Goal: Transaction & Acquisition: Purchase product/service

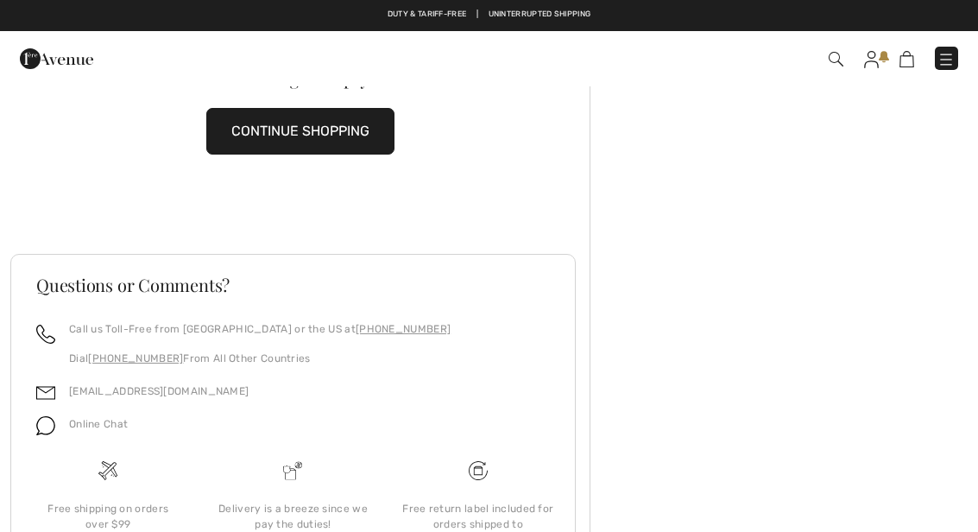
scroll to position [71, 0]
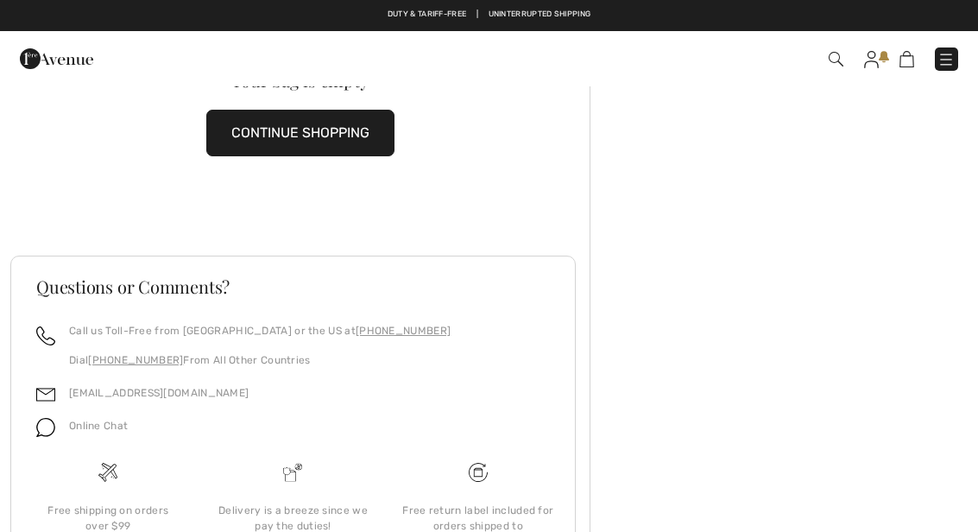
click at [363, 128] on button "CONTINUE SHOPPING" at bounding box center [300, 133] width 188 height 47
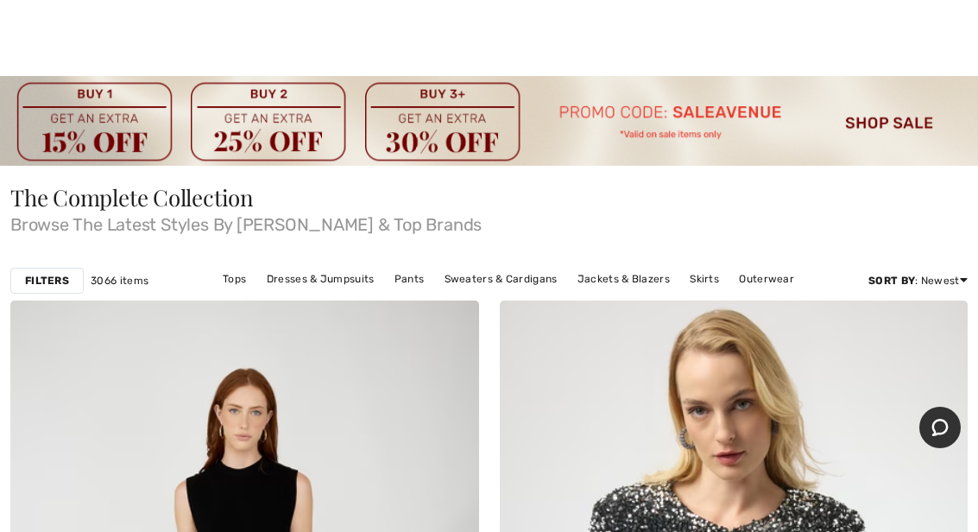
scroll to position [9, 0]
click at [50, 276] on strong "Filters" at bounding box center [47, 280] width 44 height 16
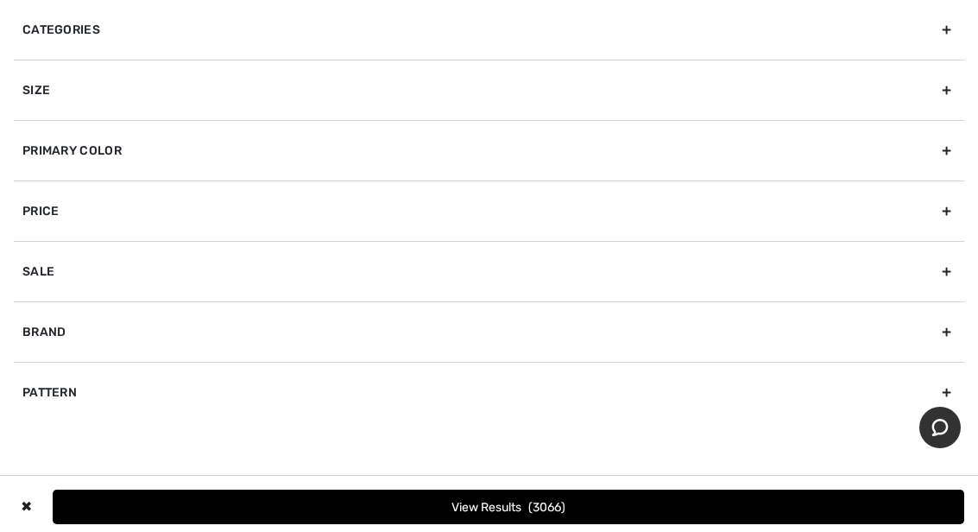
click at [53, 85] on div "Size" at bounding box center [489, 90] width 950 height 60
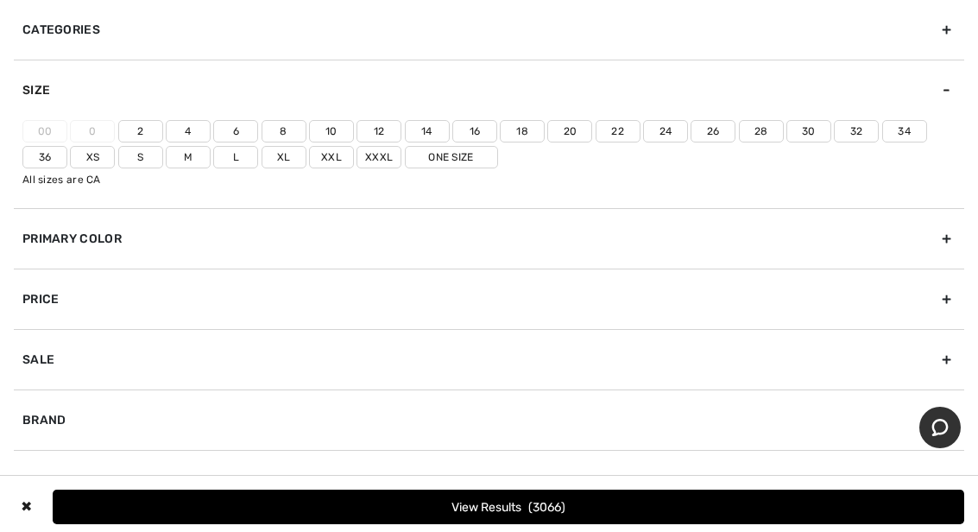
click at [618, 123] on label "22" at bounding box center [618, 131] width 45 height 22
click at [0, 0] on input"] "22" at bounding box center [0, 0] width 0 height 0
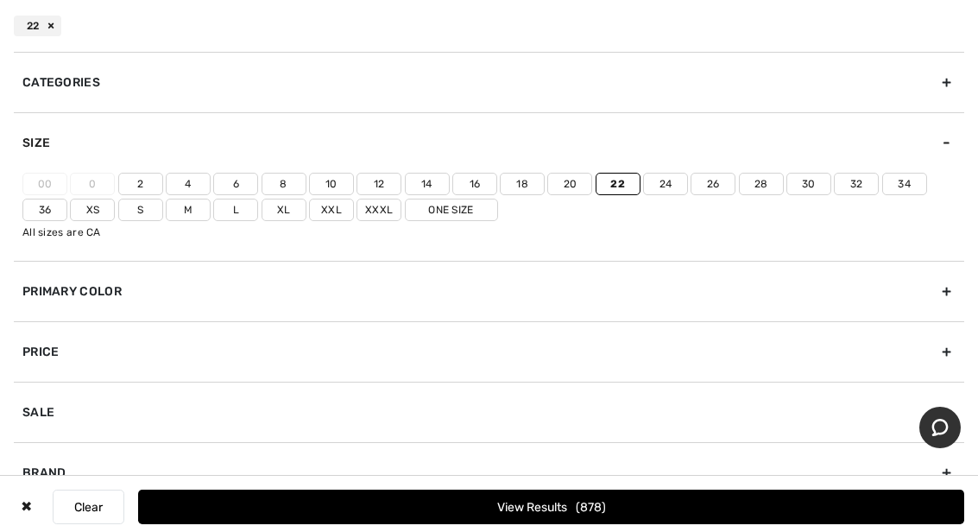
click at [580, 524] on button "View Results 878" at bounding box center [551, 506] width 826 height 35
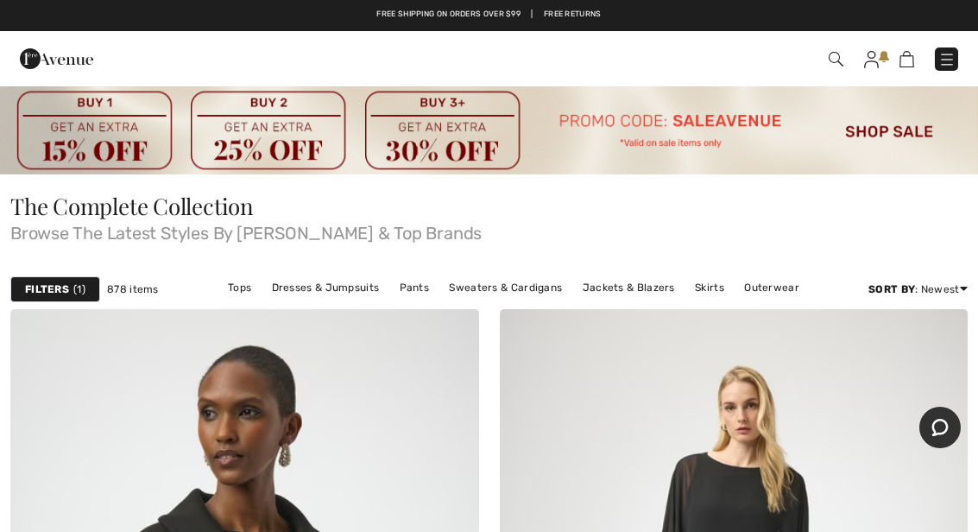
click at [445, 129] on img at bounding box center [489, 130] width 978 height 90
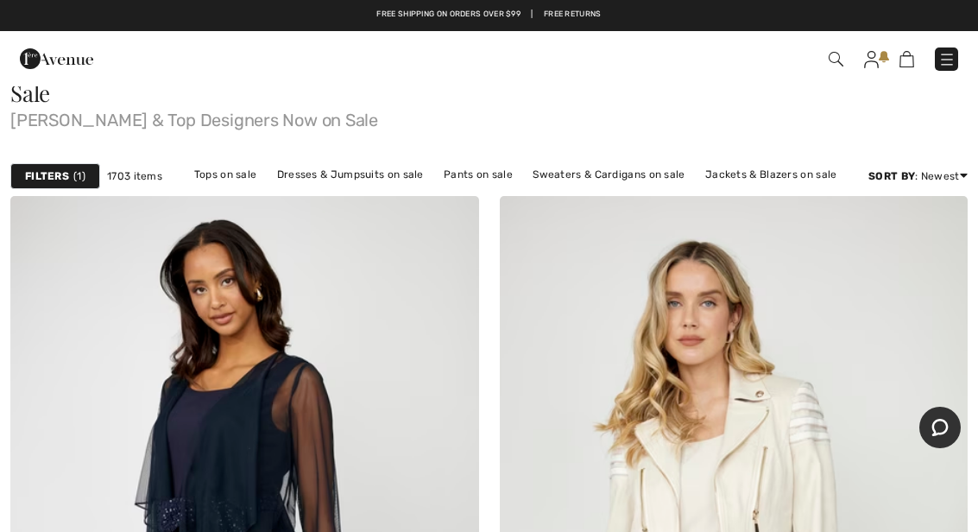
scroll to position [152, 0]
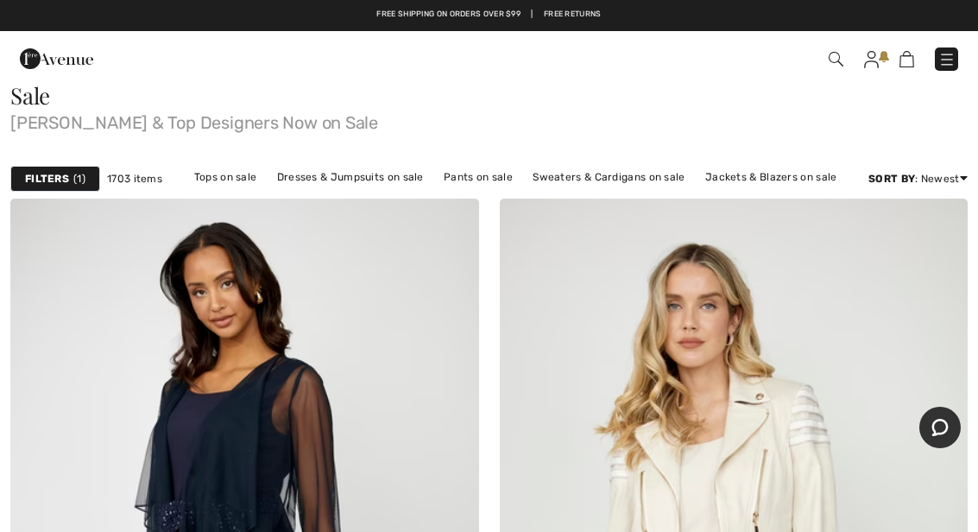
click at [59, 180] on strong "Filters" at bounding box center [47, 179] width 44 height 16
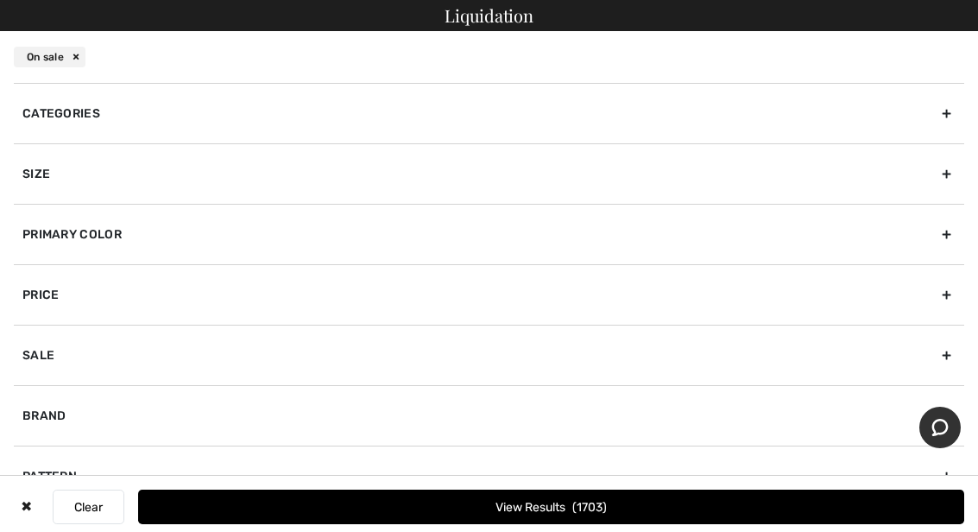
click at [964, 164] on div "Categories Dresses & Jumpsuits Jackets & Blazers Outerwear Pants Skirts Sweater…" at bounding box center [489, 307] width 978 height 449
click at [945, 174] on div "Size" at bounding box center [489, 173] width 950 height 60
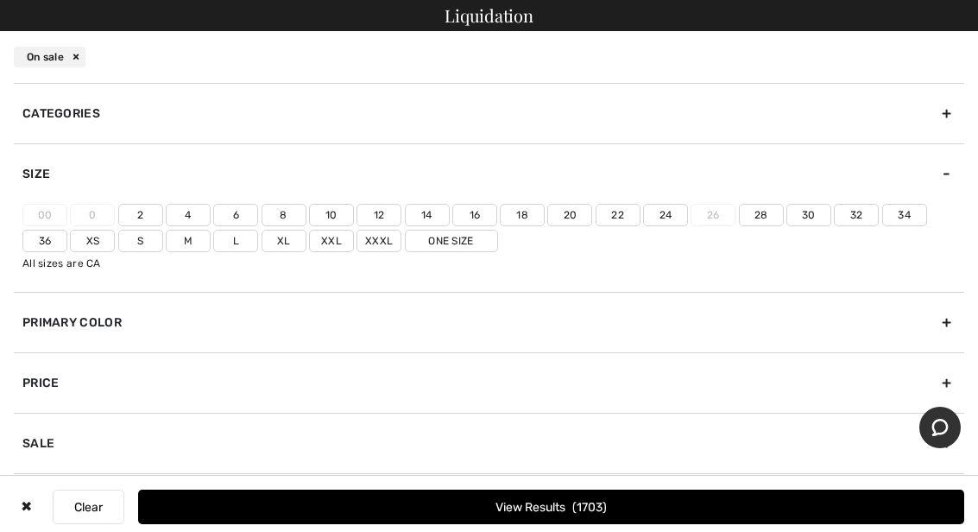
click at [616, 208] on label "22" at bounding box center [618, 215] width 45 height 22
click at [0, 0] on input"] "22" at bounding box center [0, 0] width 0 height 0
click at [625, 524] on button "View Results 373" at bounding box center [551, 506] width 826 height 35
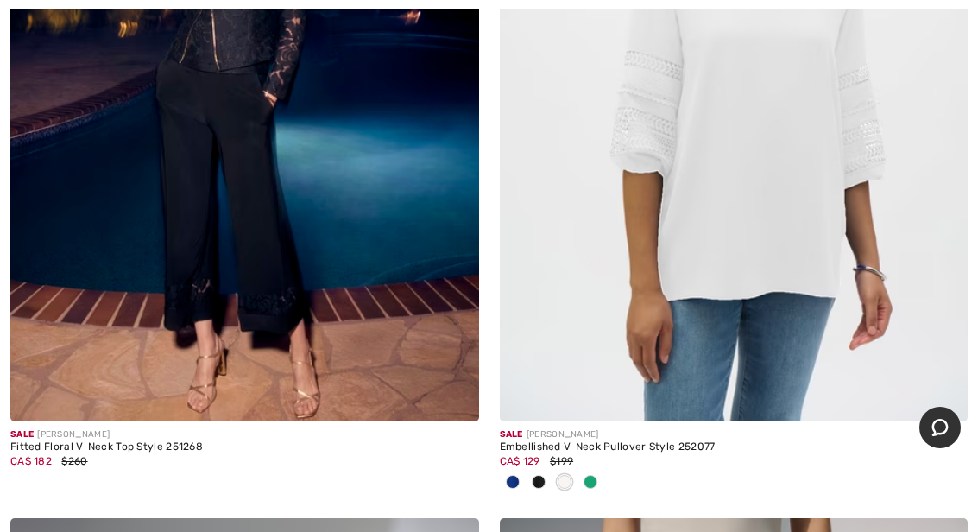
scroll to position [1406, 0]
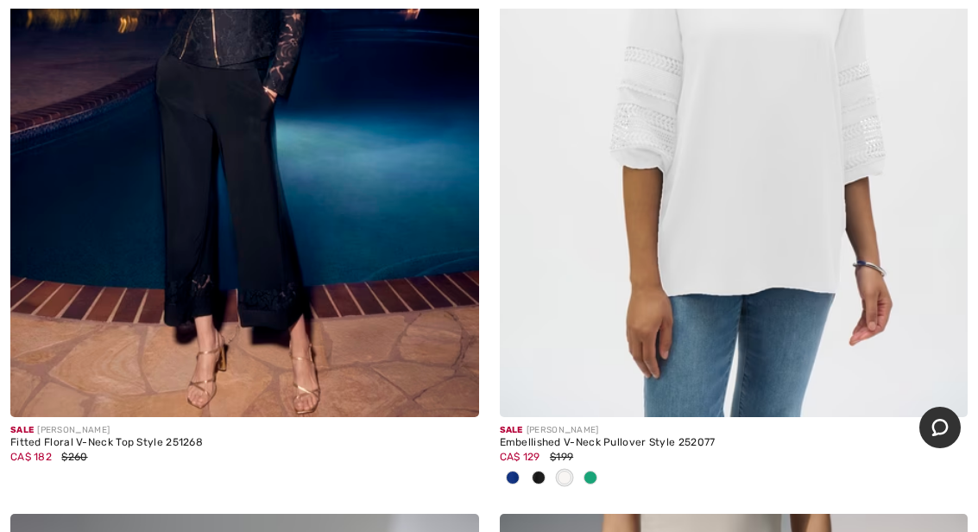
click at [776, 244] on img at bounding box center [734, 65] width 469 height 703
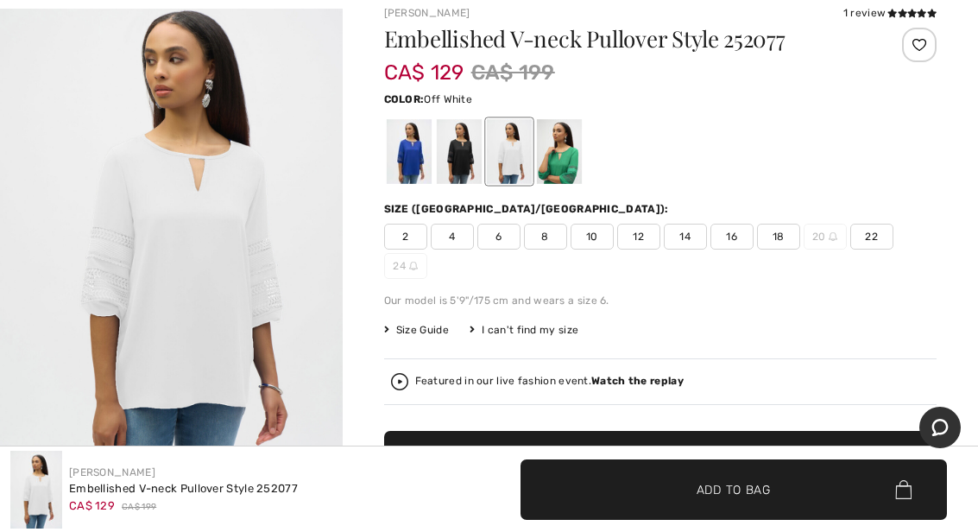
scroll to position [101, 0]
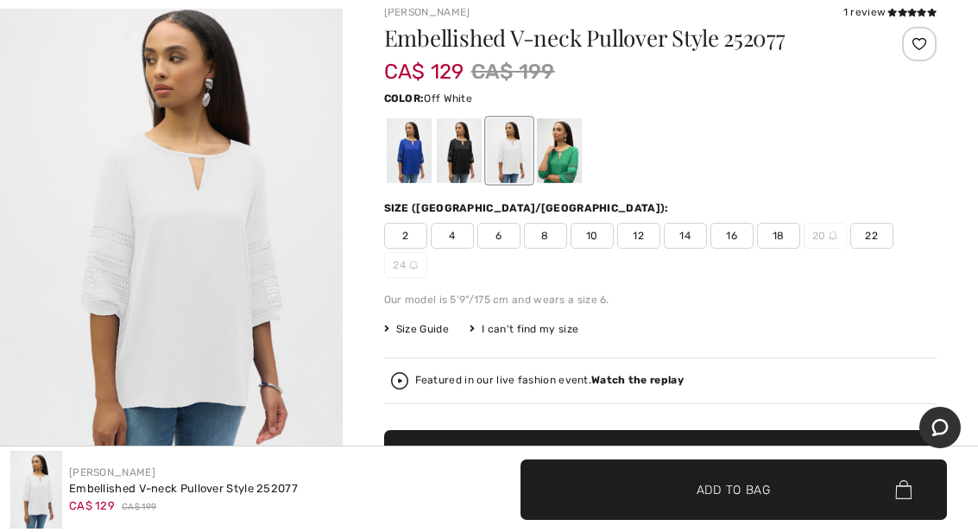
click at [879, 230] on span "22" at bounding box center [871, 236] width 43 height 26
click at [685, 455] on span "Add to Bag" at bounding box center [660, 460] width 74 height 18
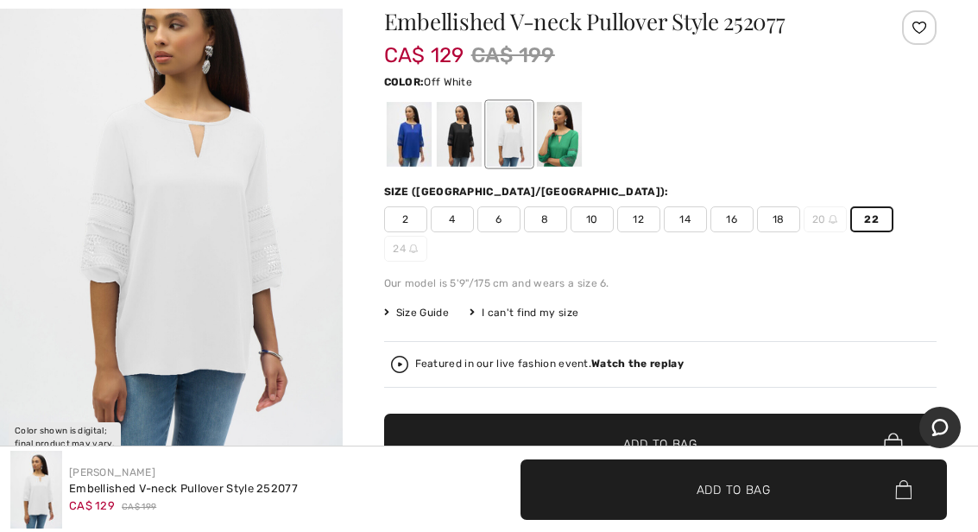
scroll to position [118, 0]
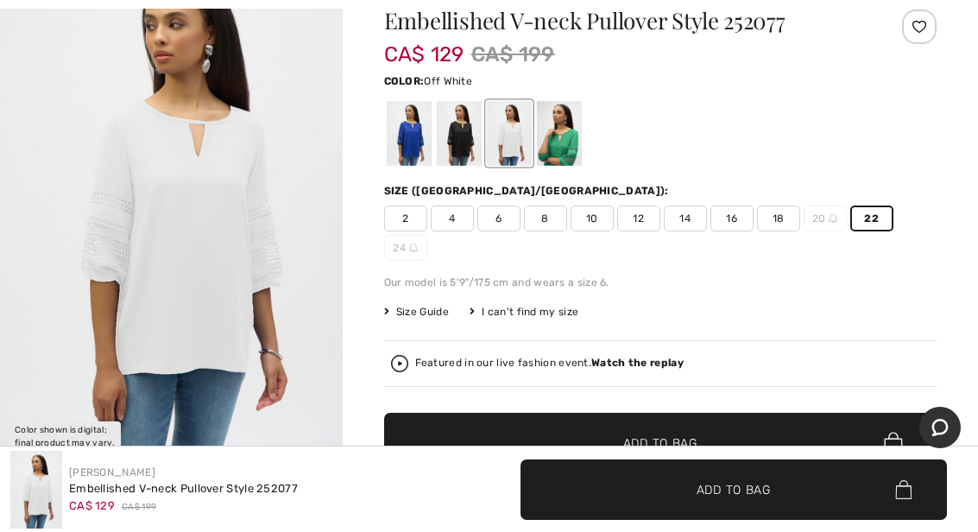
click at [520, 131] on div at bounding box center [508, 133] width 45 height 65
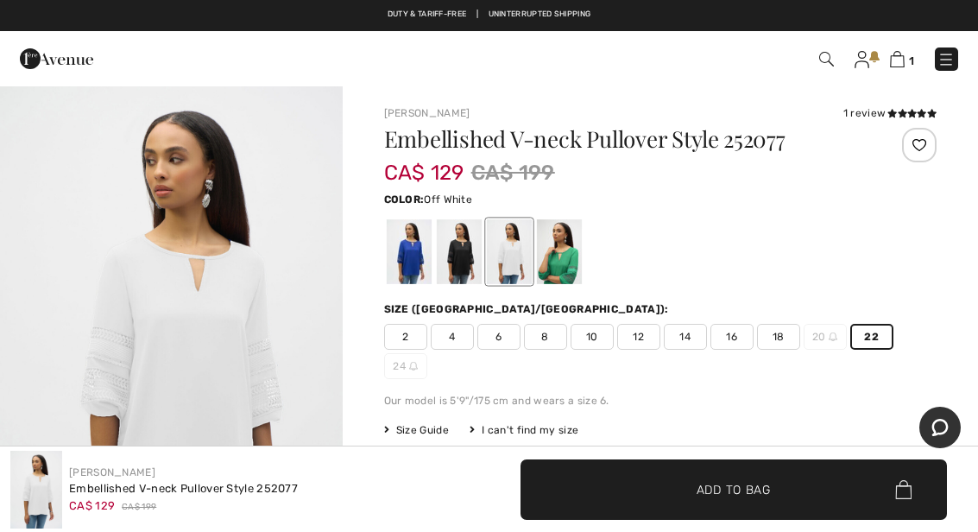
scroll to position [0, 0]
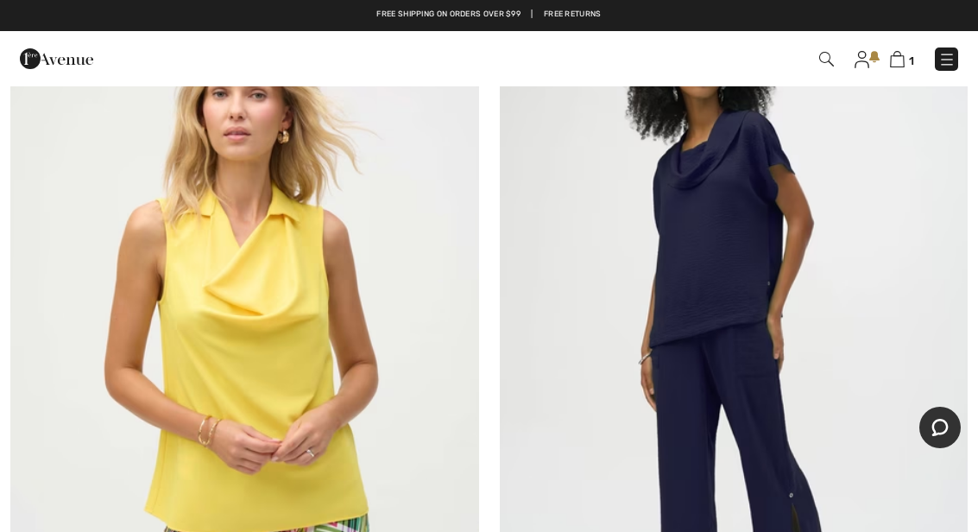
scroll to position [8458, 0]
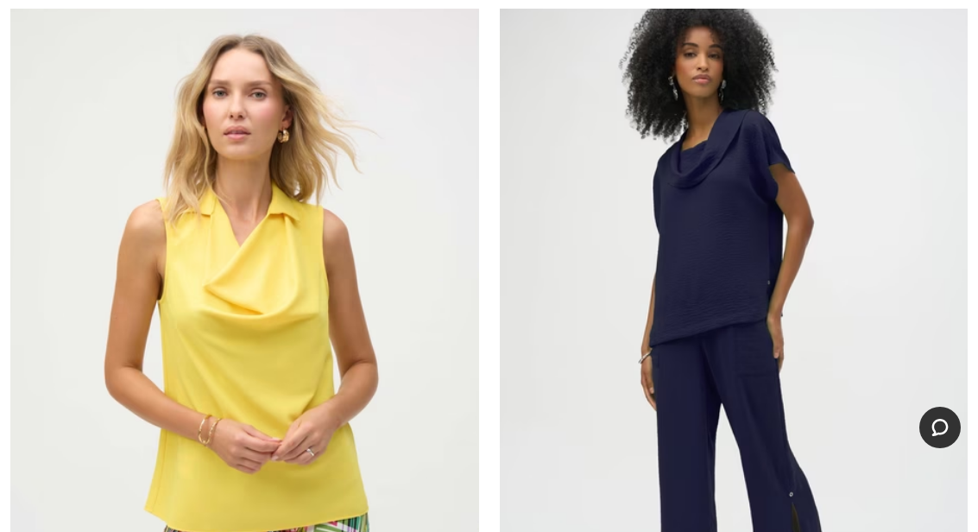
click at [731, 210] on img at bounding box center [734, 329] width 469 height 703
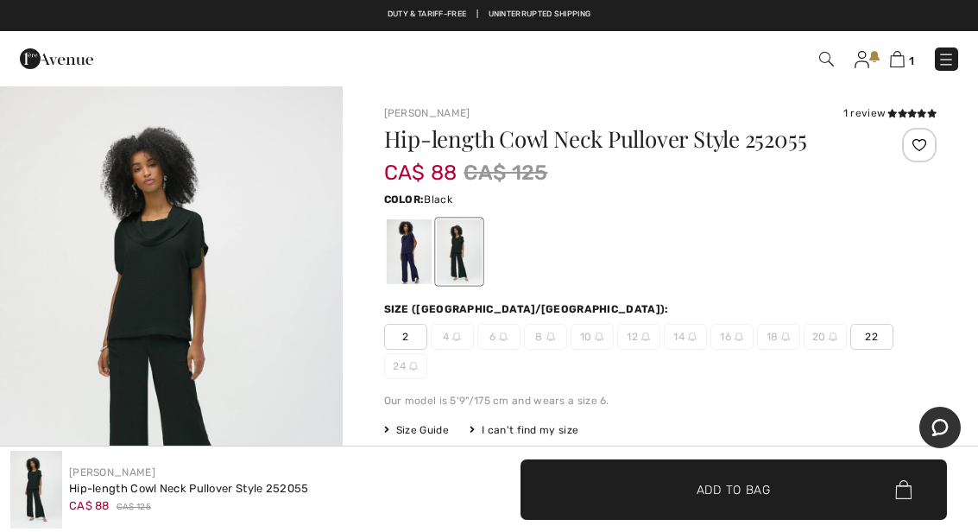
scroll to position [9, 0]
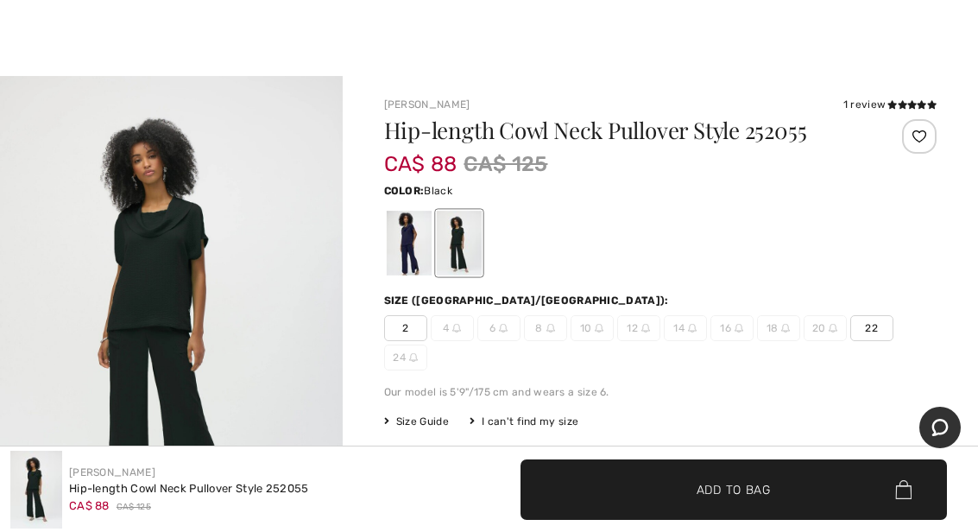
click at [399, 244] on div at bounding box center [408, 243] width 45 height 65
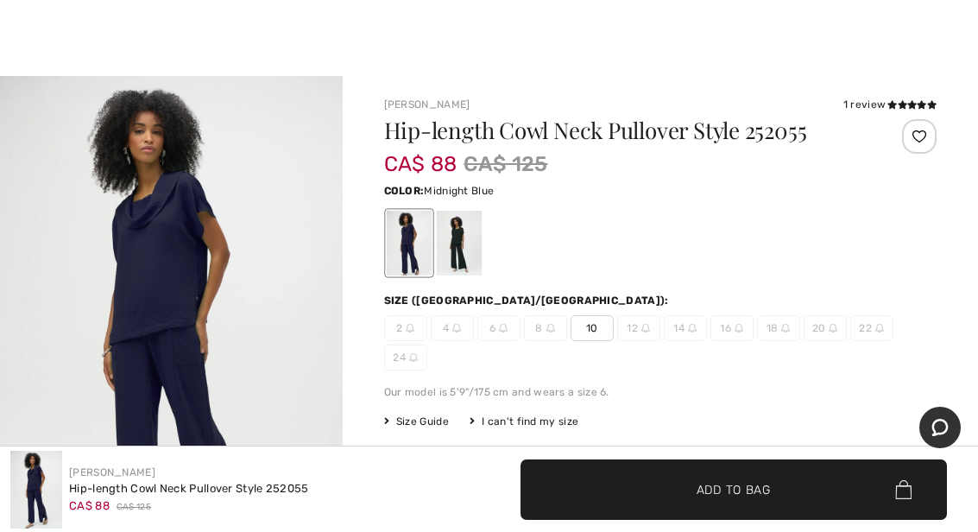
click at [451, 247] on div at bounding box center [458, 243] width 45 height 65
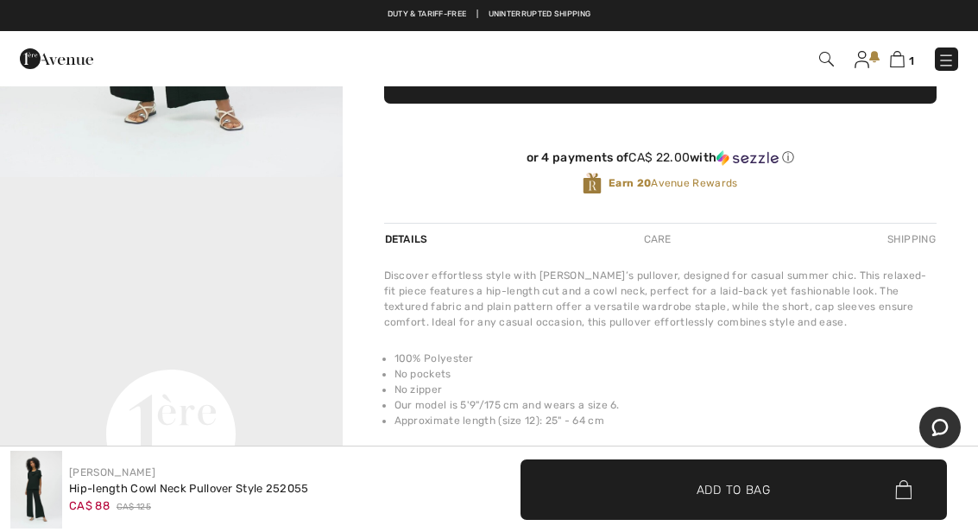
scroll to position [0, 0]
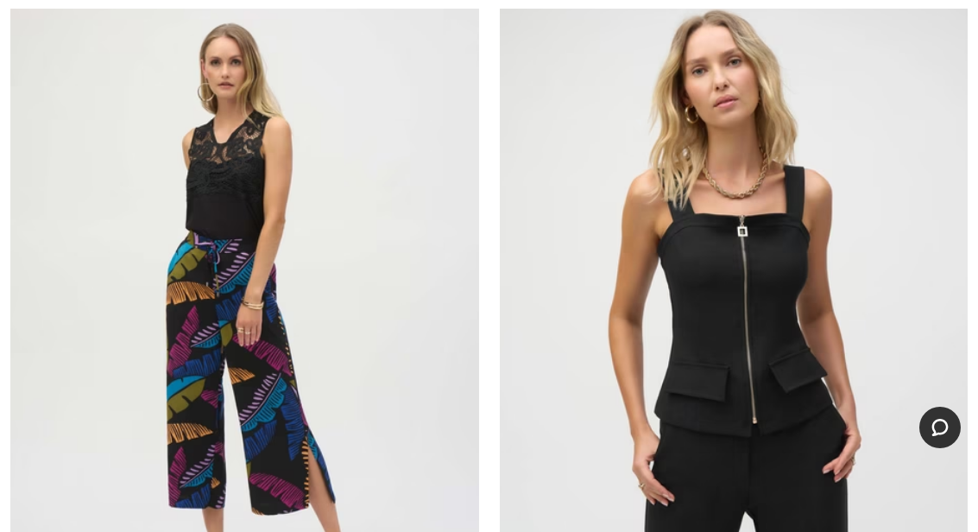
scroll to position [9284, 0]
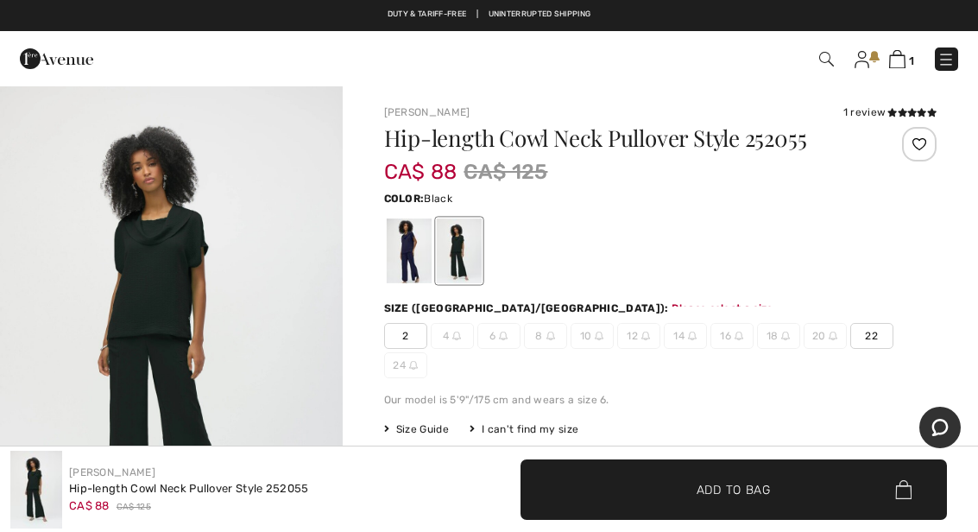
click at [729, 475] on span "✔ Added to Bag Add to Bag" at bounding box center [734, 489] width 427 height 60
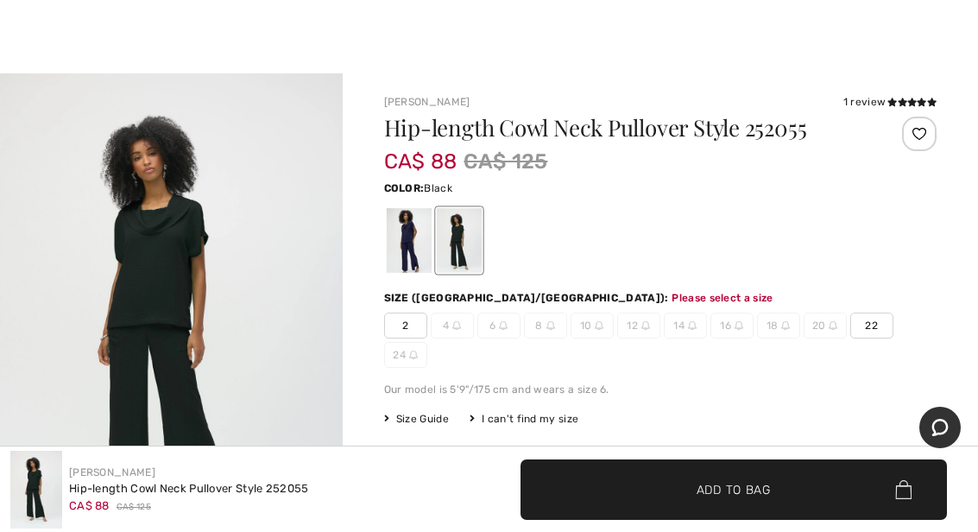
scroll to position [177, 0]
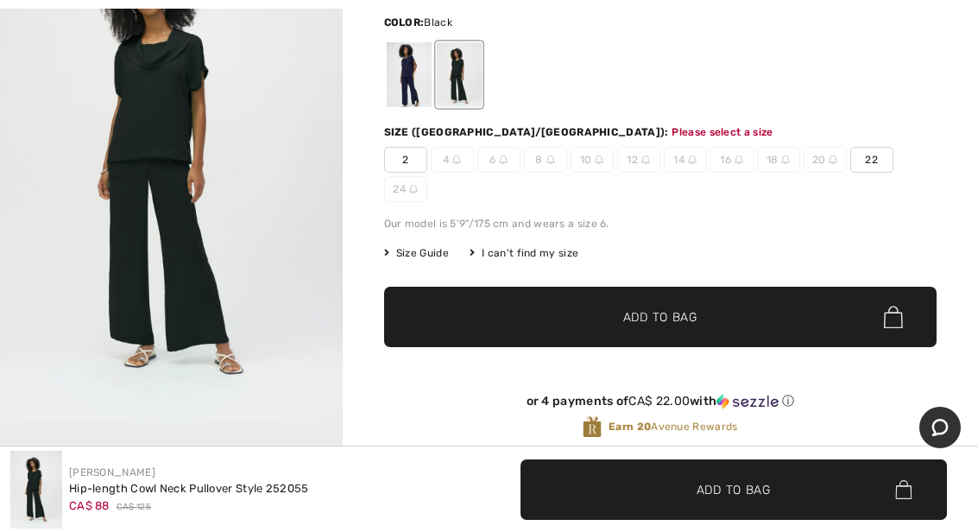
click at [869, 159] on span "22" at bounding box center [871, 160] width 43 height 26
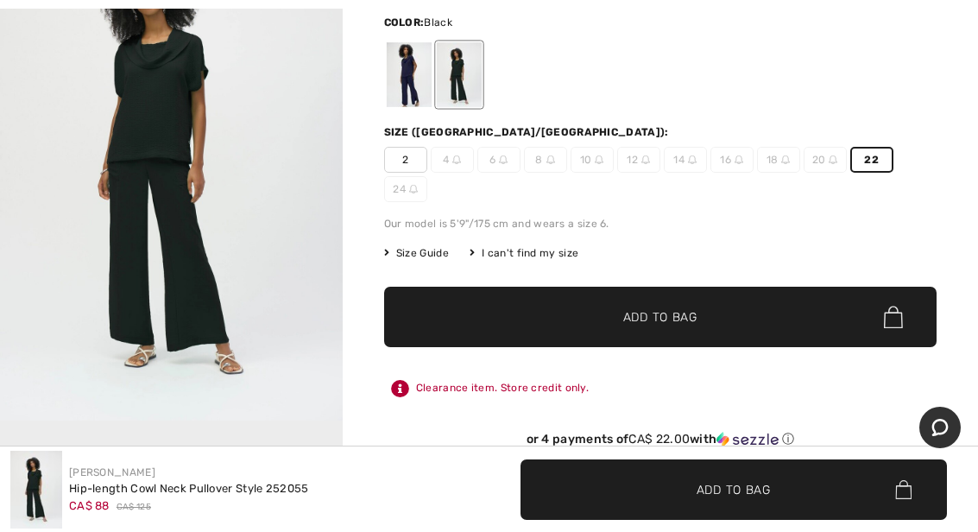
click at [666, 313] on span "Add to Bag" at bounding box center [660, 317] width 74 height 18
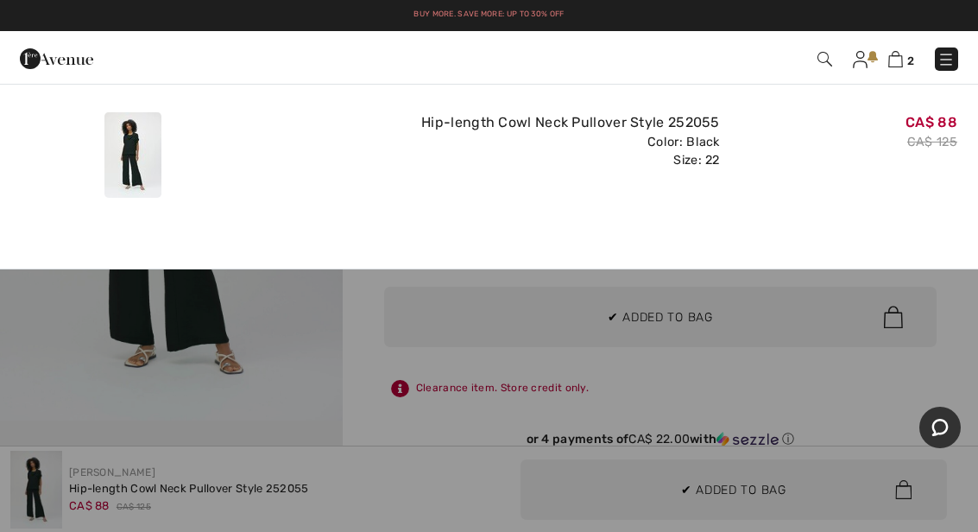
scroll to position [0, 0]
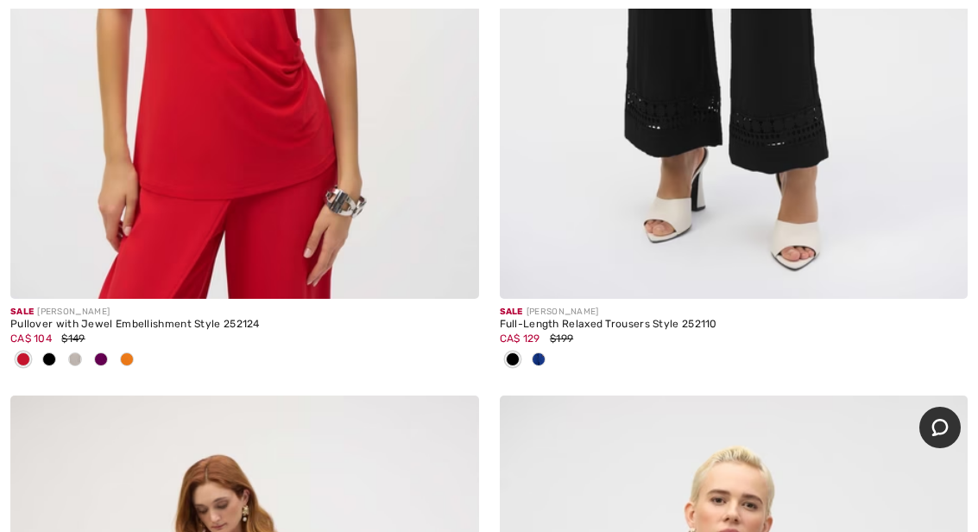
scroll to position [12223, 0]
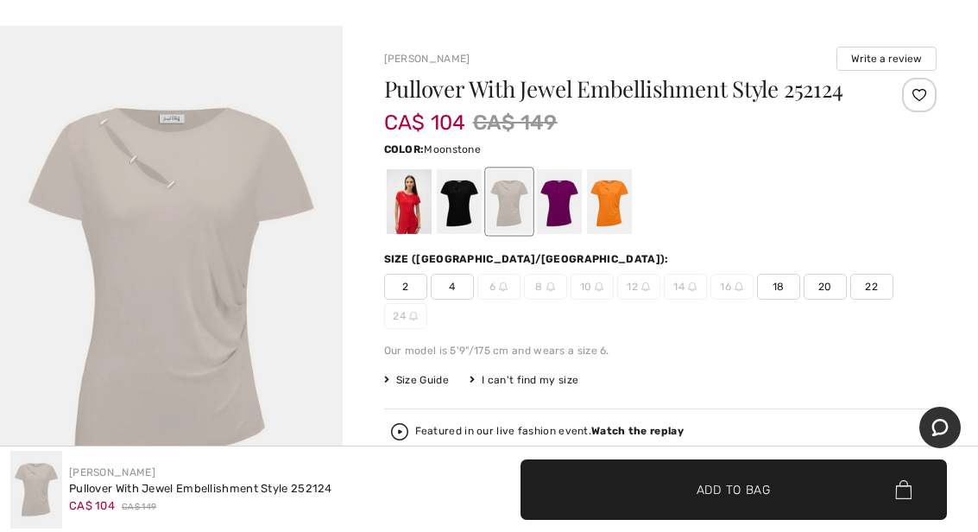
scroll to position [60, 0]
click at [407, 220] on div at bounding box center [408, 200] width 45 height 65
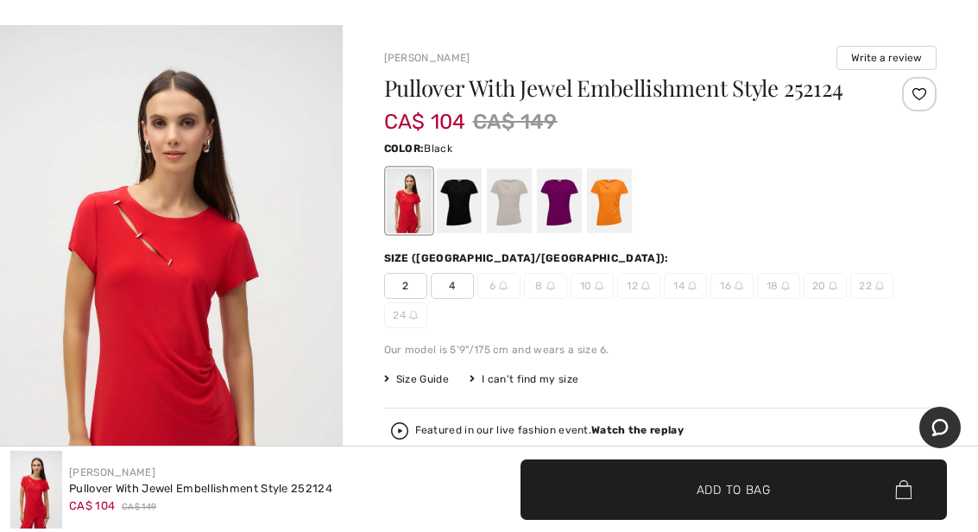
click at [453, 233] on div at bounding box center [458, 200] width 45 height 65
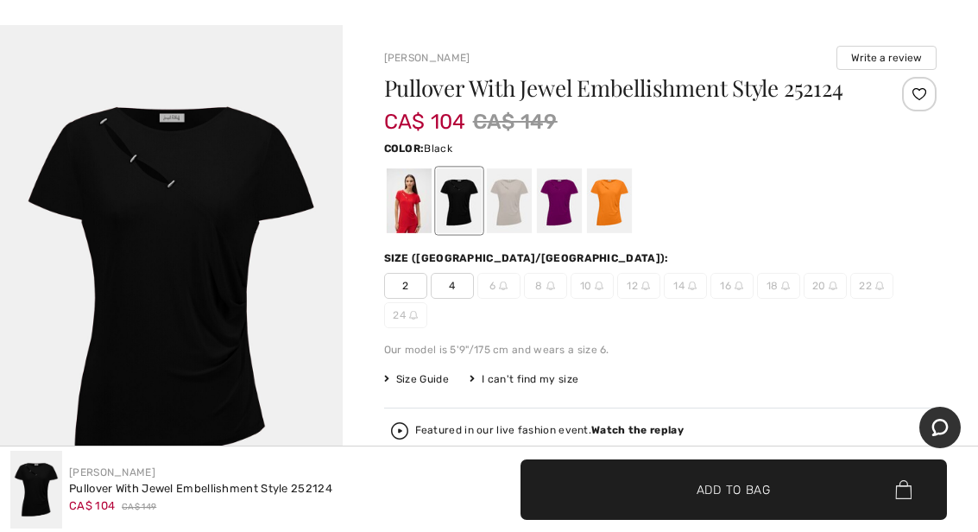
click at [610, 230] on div at bounding box center [608, 200] width 45 height 65
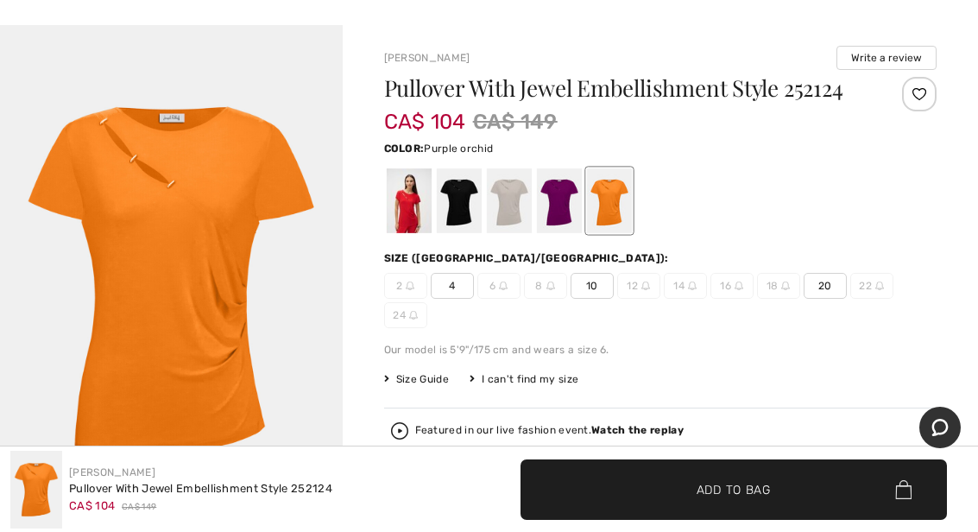
click at [567, 227] on div at bounding box center [558, 200] width 45 height 65
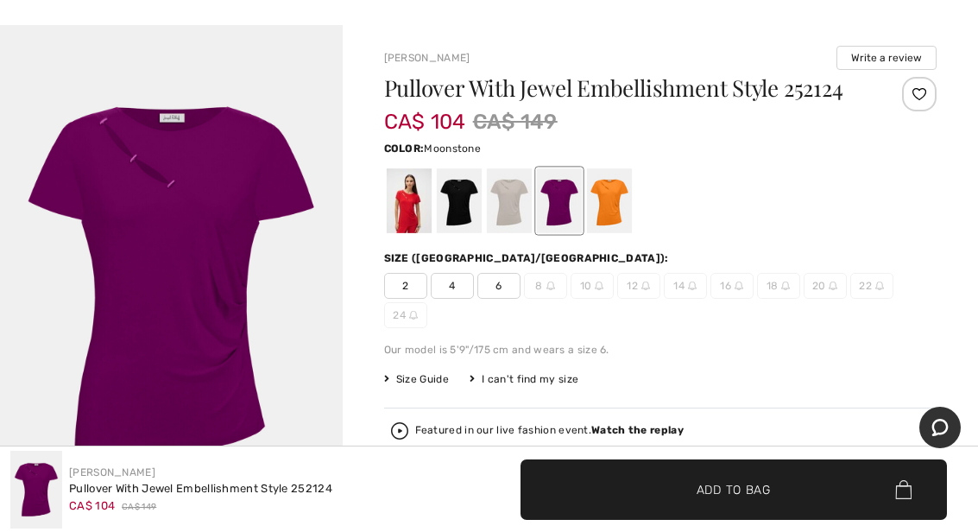
click at [514, 228] on div at bounding box center [508, 200] width 45 height 65
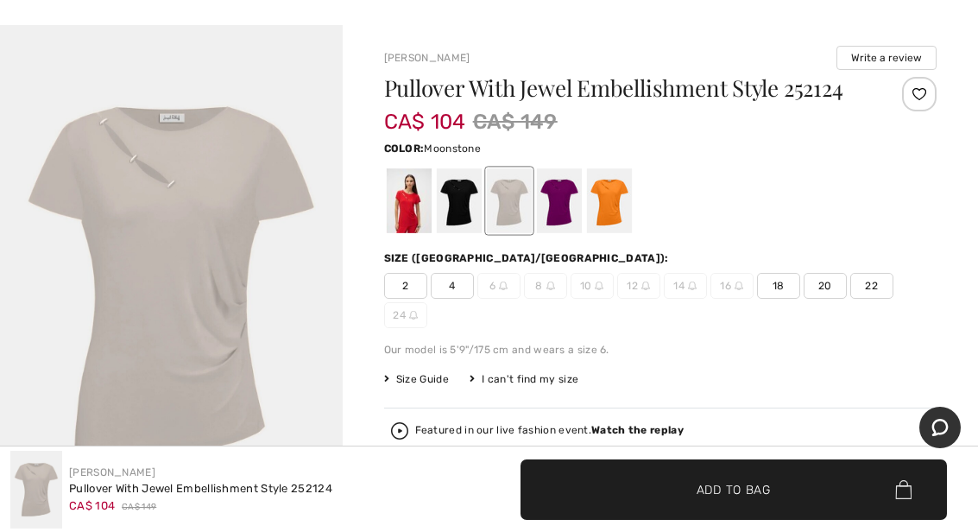
click at [876, 299] on span "22" at bounding box center [871, 286] width 43 height 26
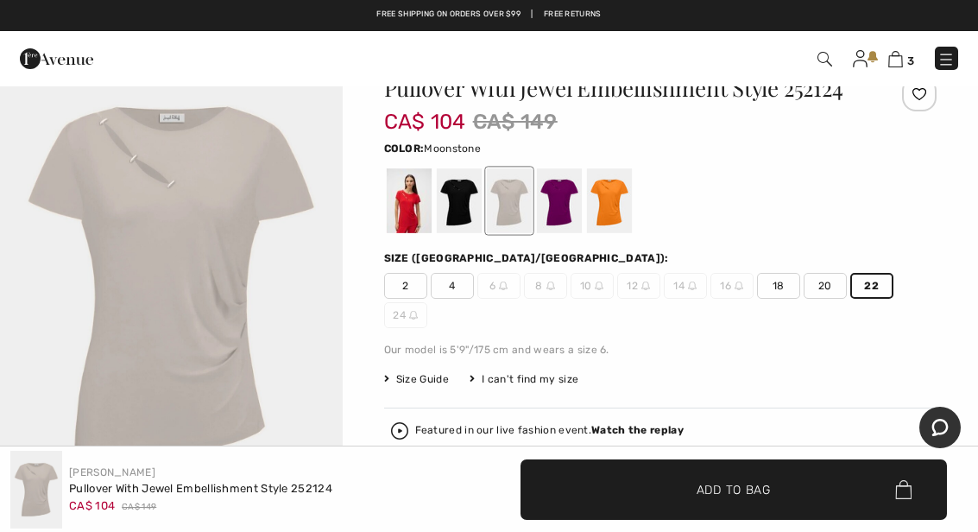
scroll to position [0, 0]
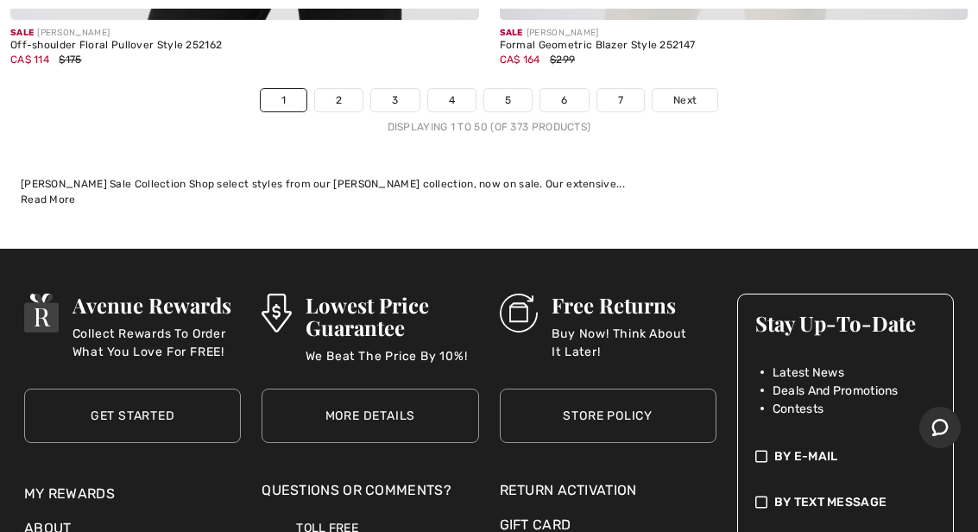
scroll to position [20719, 0]
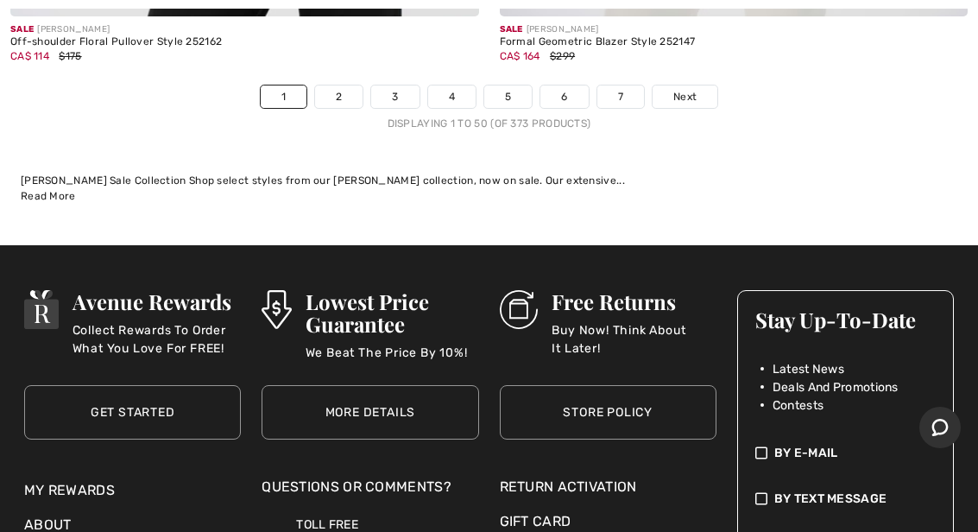
click at [338, 85] on link "2" at bounding box center [338, 96] width 47 height 22
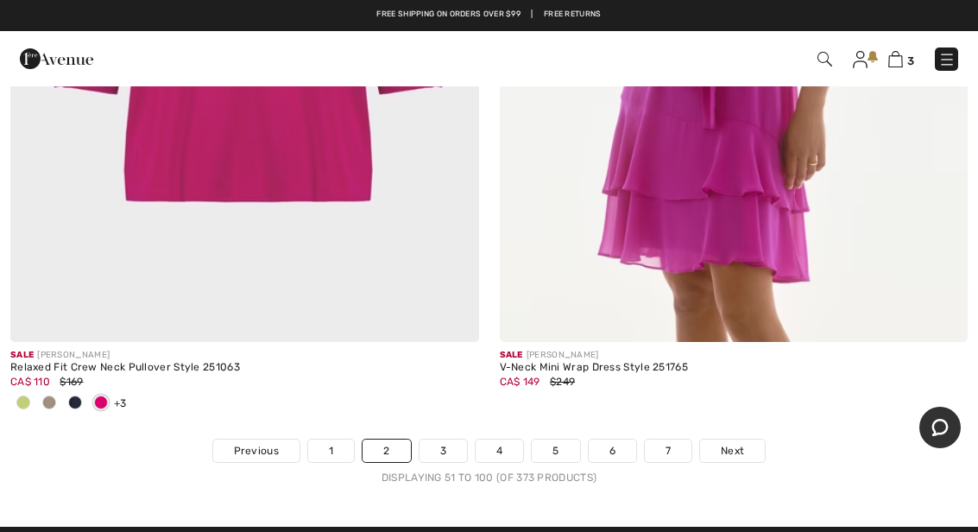
scroll to position [20281, 0]
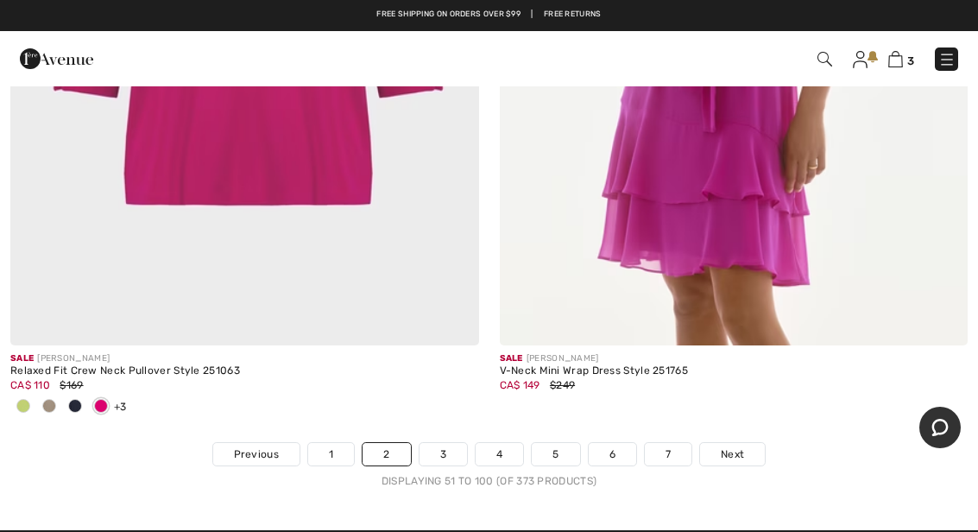
click at [449, 443] on link "3" at bounding box center [443, 454] width 47 height 22
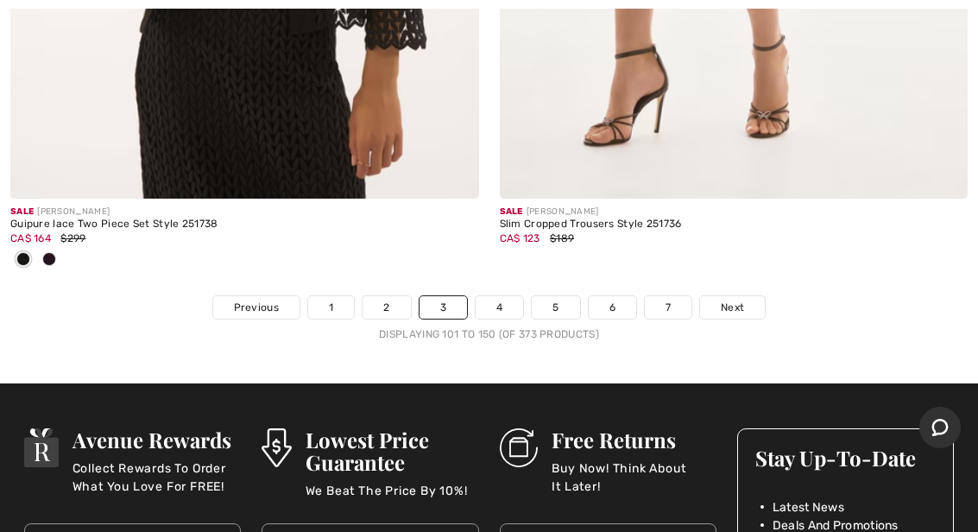
scroll to position [20514, 0]
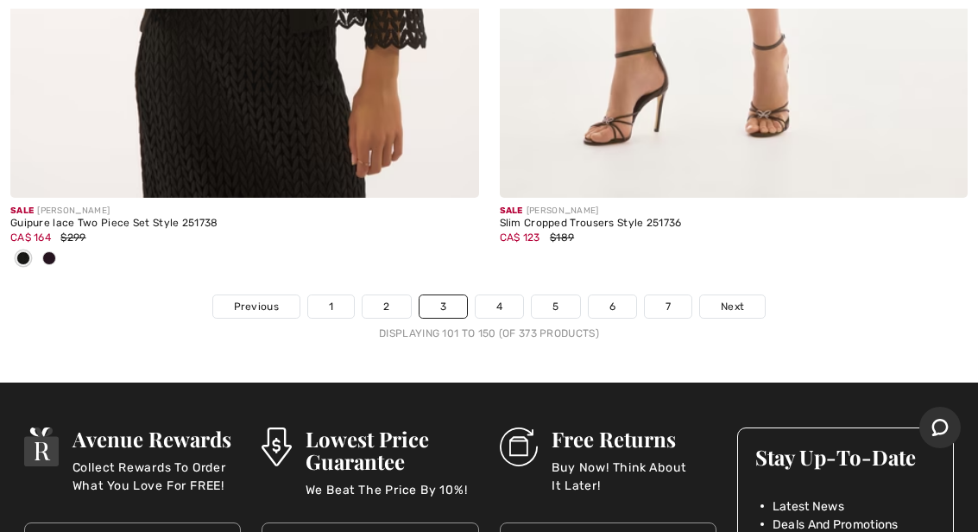
click at [507, 295] on link "4" at bounding box center [499, 306] width 47 height 22
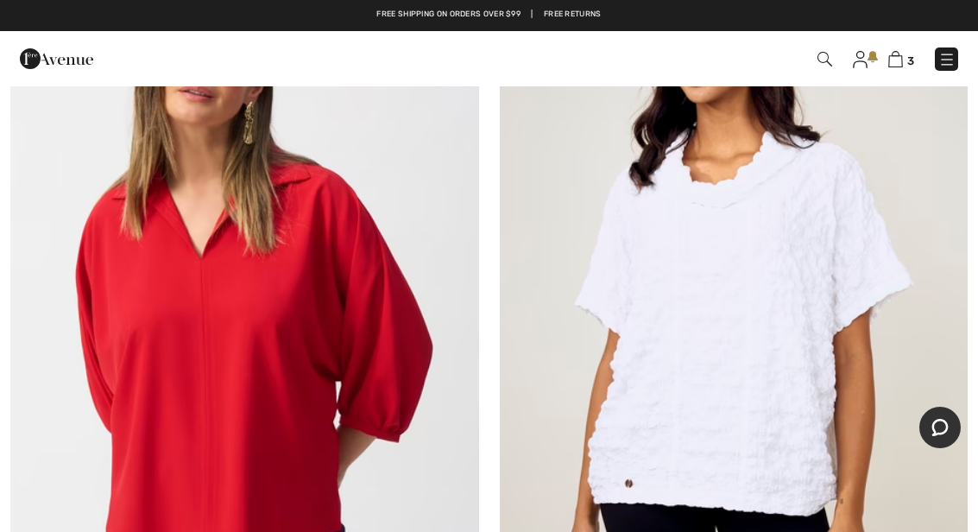
scroll to position [6899, 0]
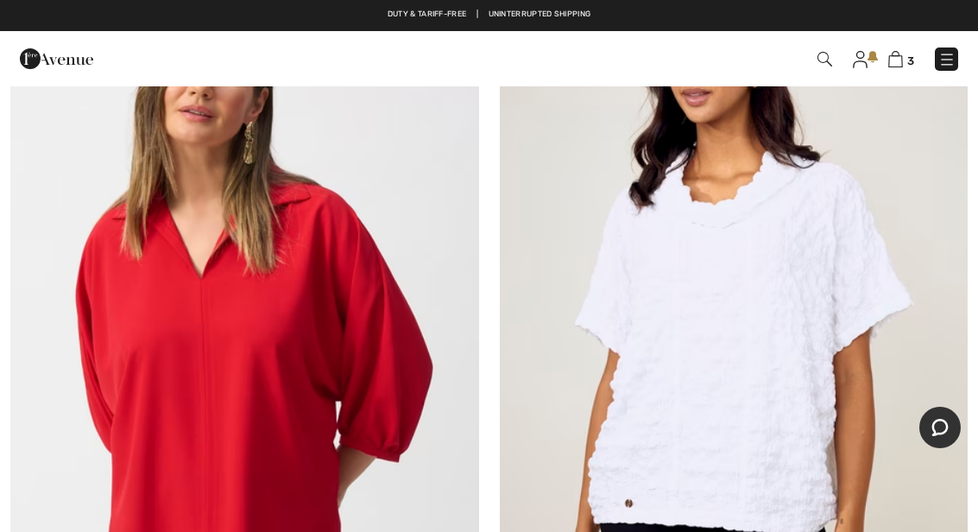
click at [737, 386] on img at bounding box center [734, 323] width 469 height 703
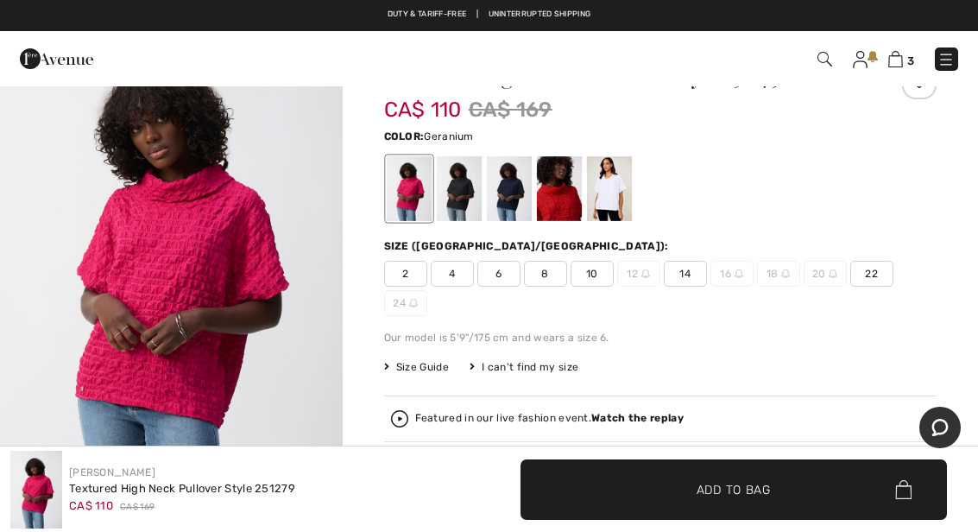
scroll to position [73, 0]
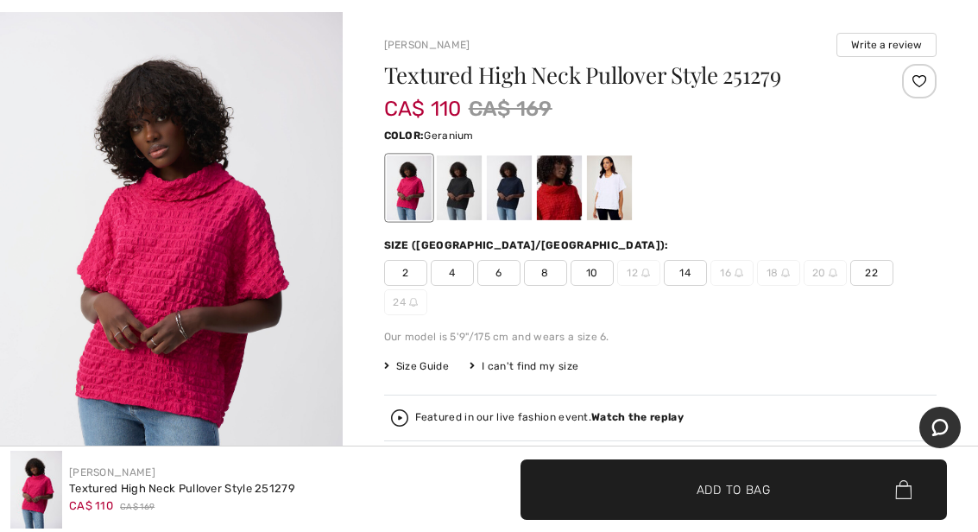
click at [615, 187] on div at bounding box center [608, 187] width 45 height 65
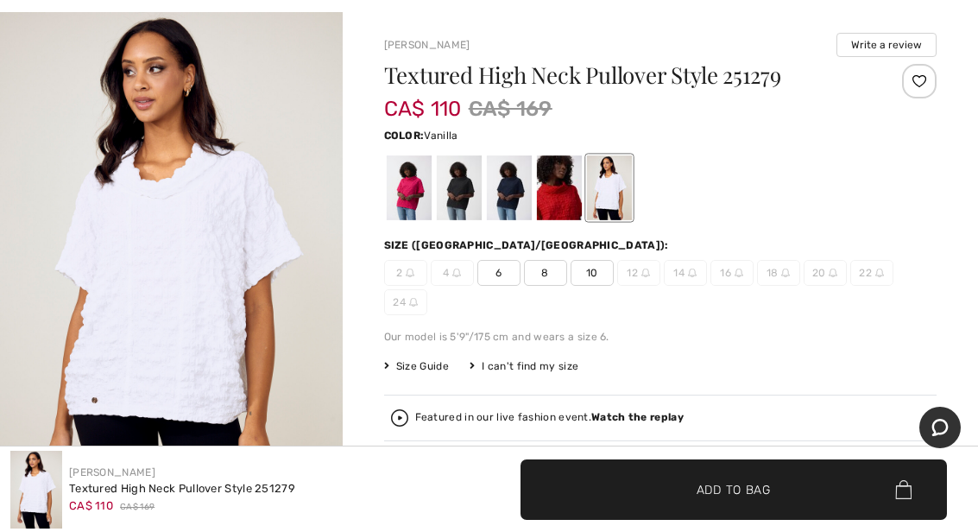
click at [557, 194] on div at bounding box center [558, 187] width 45 height 65
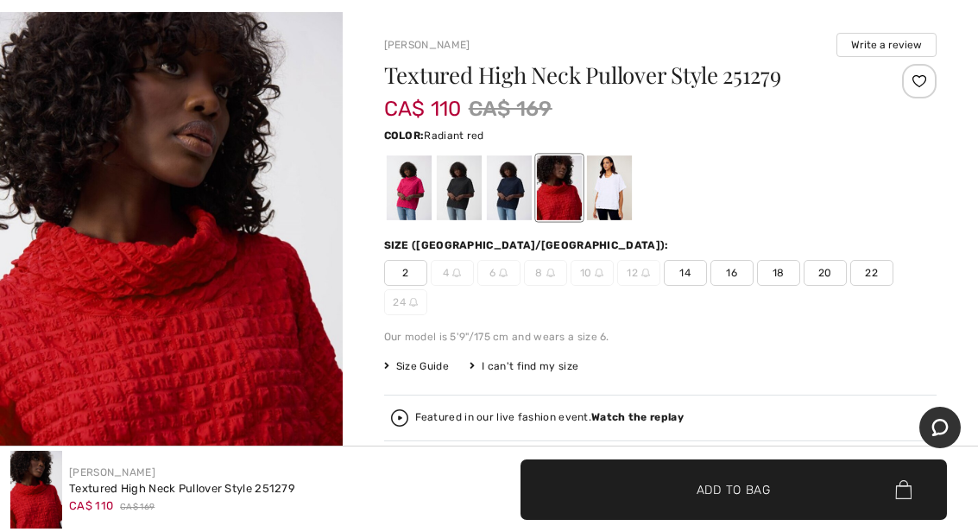
click at [505, 197] on div at bounding box center [508, 187] width 45 height 65
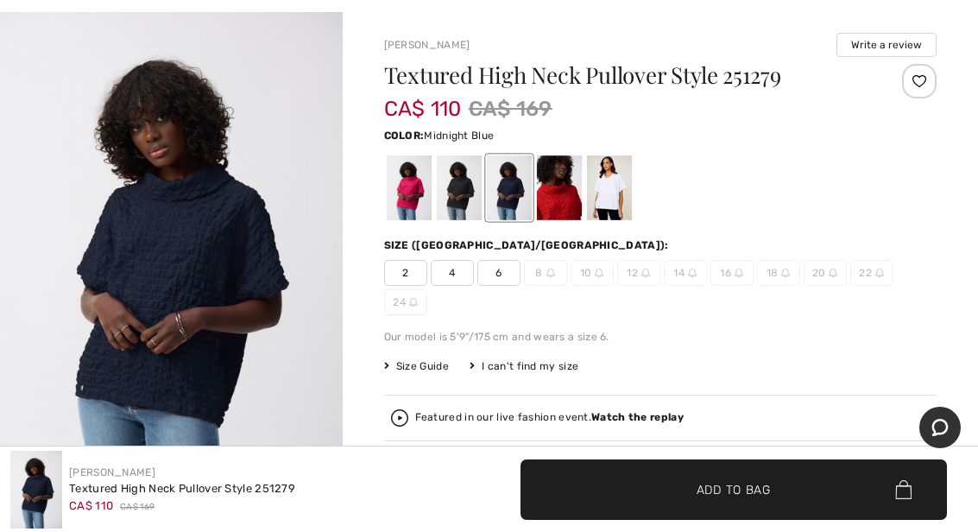
click at [456, 195] on div at bounding box center [458, 187] width 45 height 65
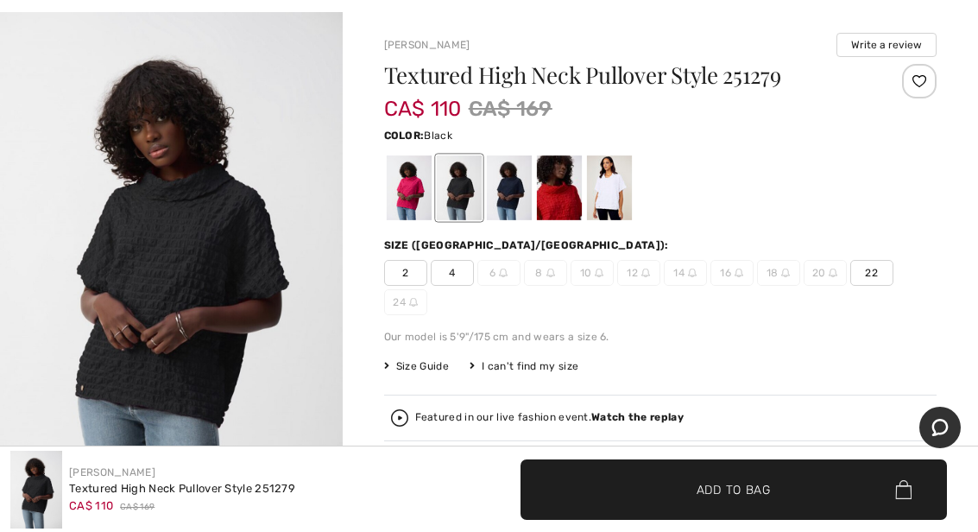
click at [880, 267] on span "22" at bounding box center [871, 273] width 43 height 26
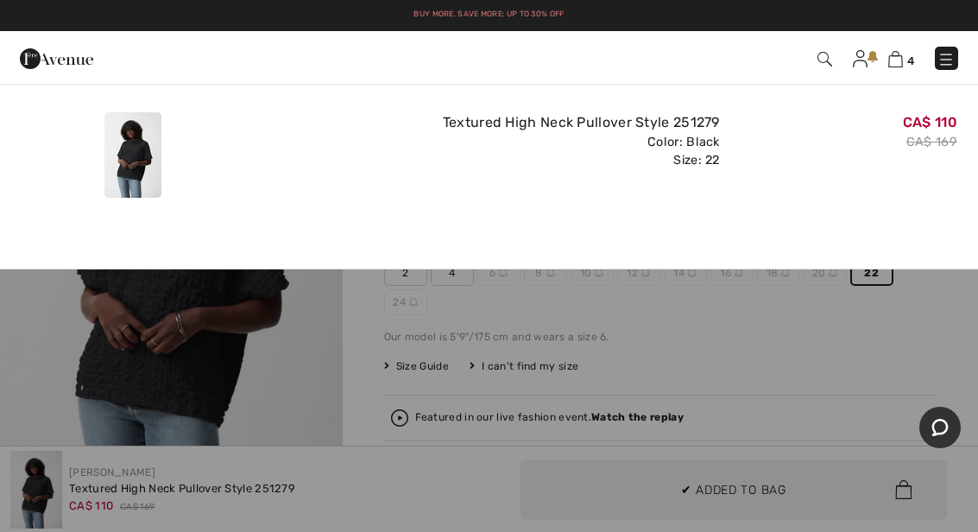
scroll to position [0, 0]
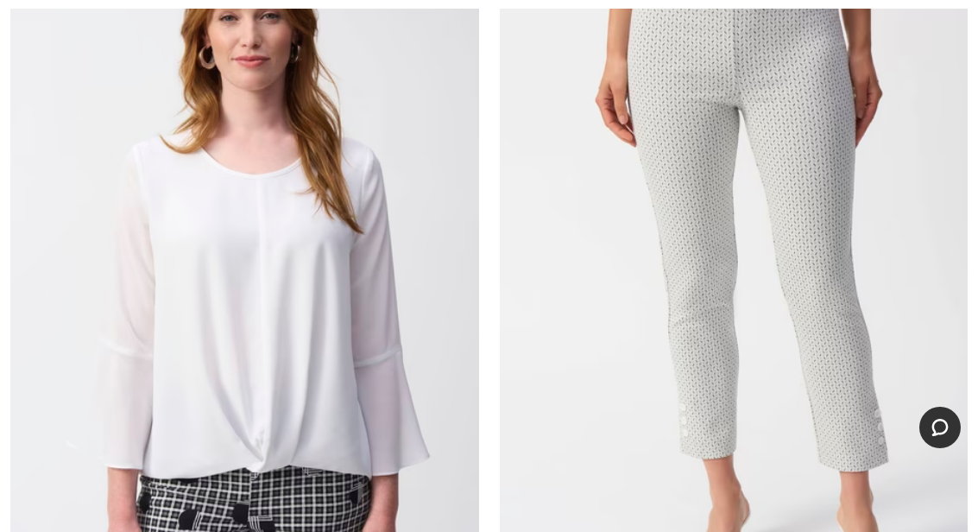
scroll to position [14300, 0]
